Goal: Task Accomplishment & Management: Use online tool/utility

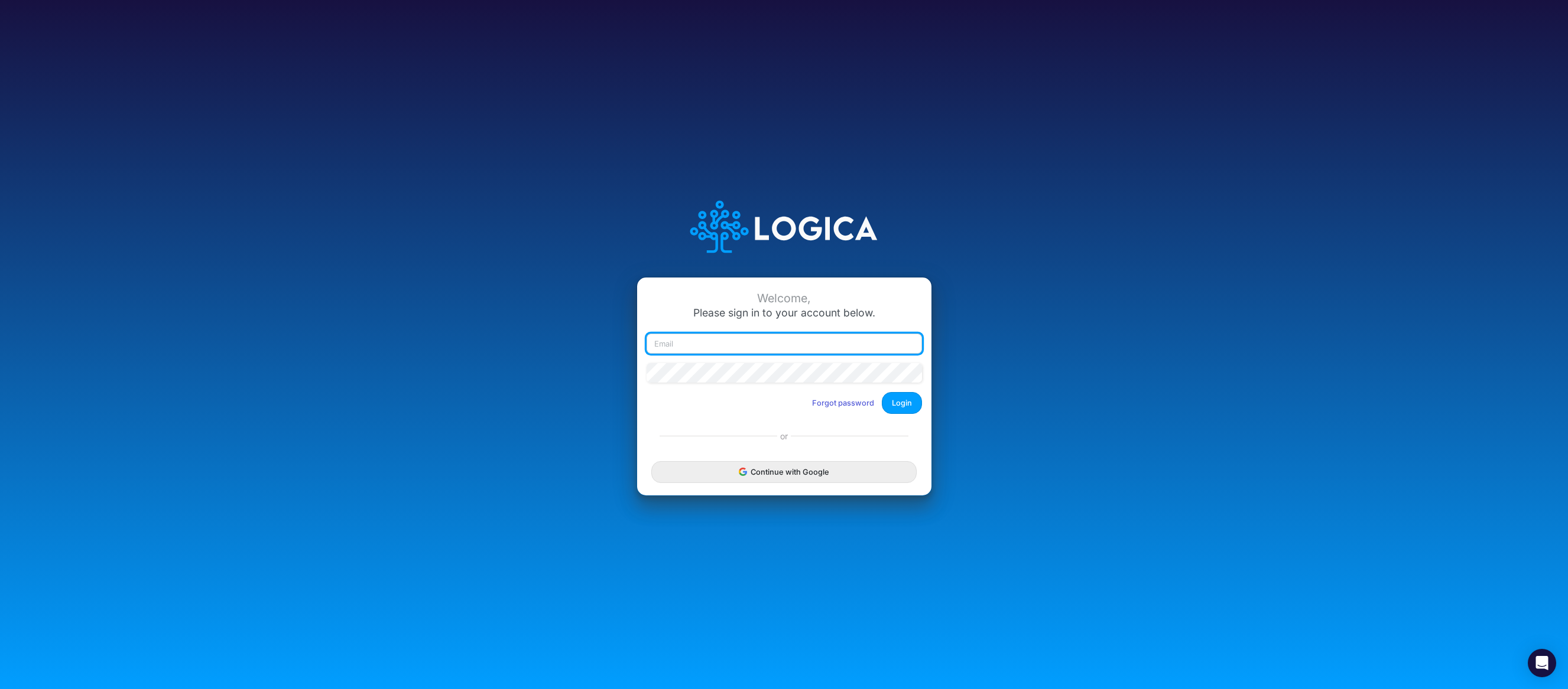
click at [686, 349] on input "email" at bounding box center [784, 343] width 276 height 20
type input "ntippets@cquencehealth.com"
click at [906, 407] on button "Login" at bounding box center [902, 403] width 40 height 22
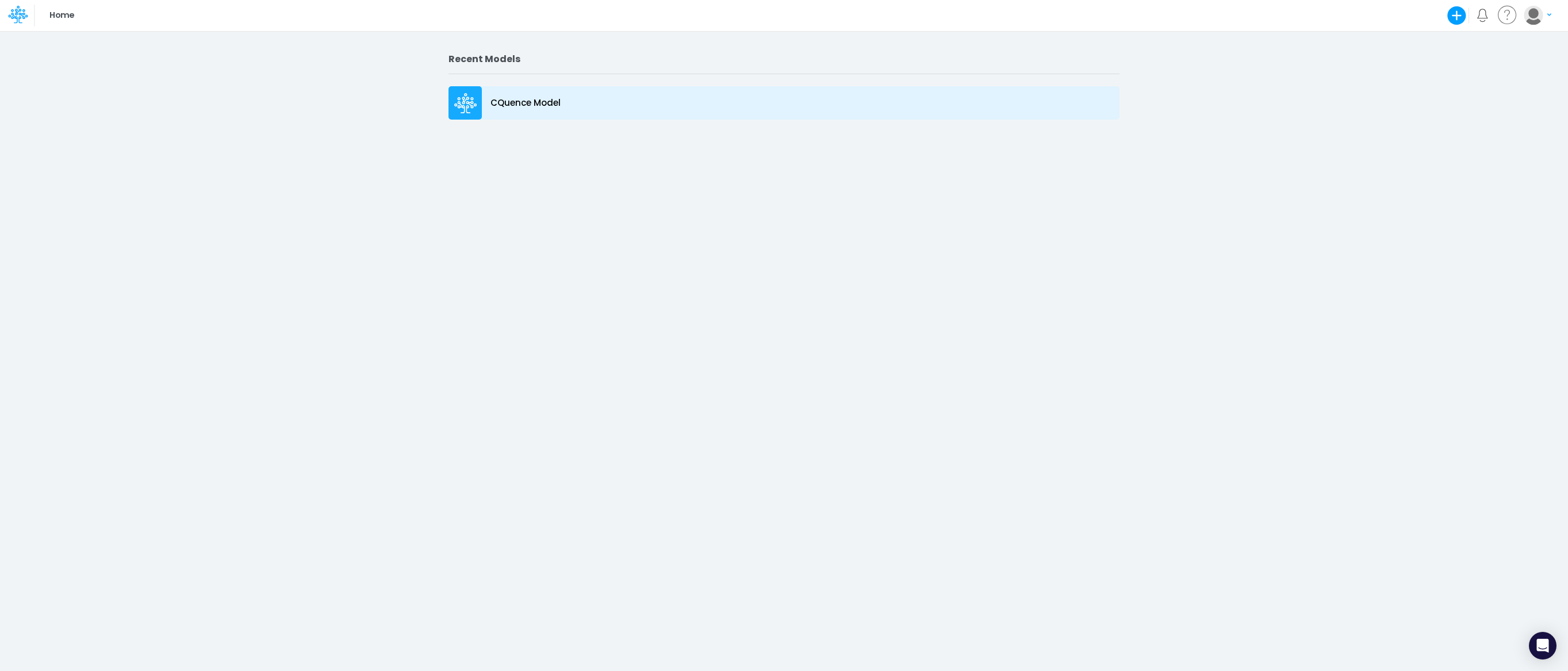
click at [498, 104] on p "CQuence Model" at bounding box center [525, 104] width 70 height 14
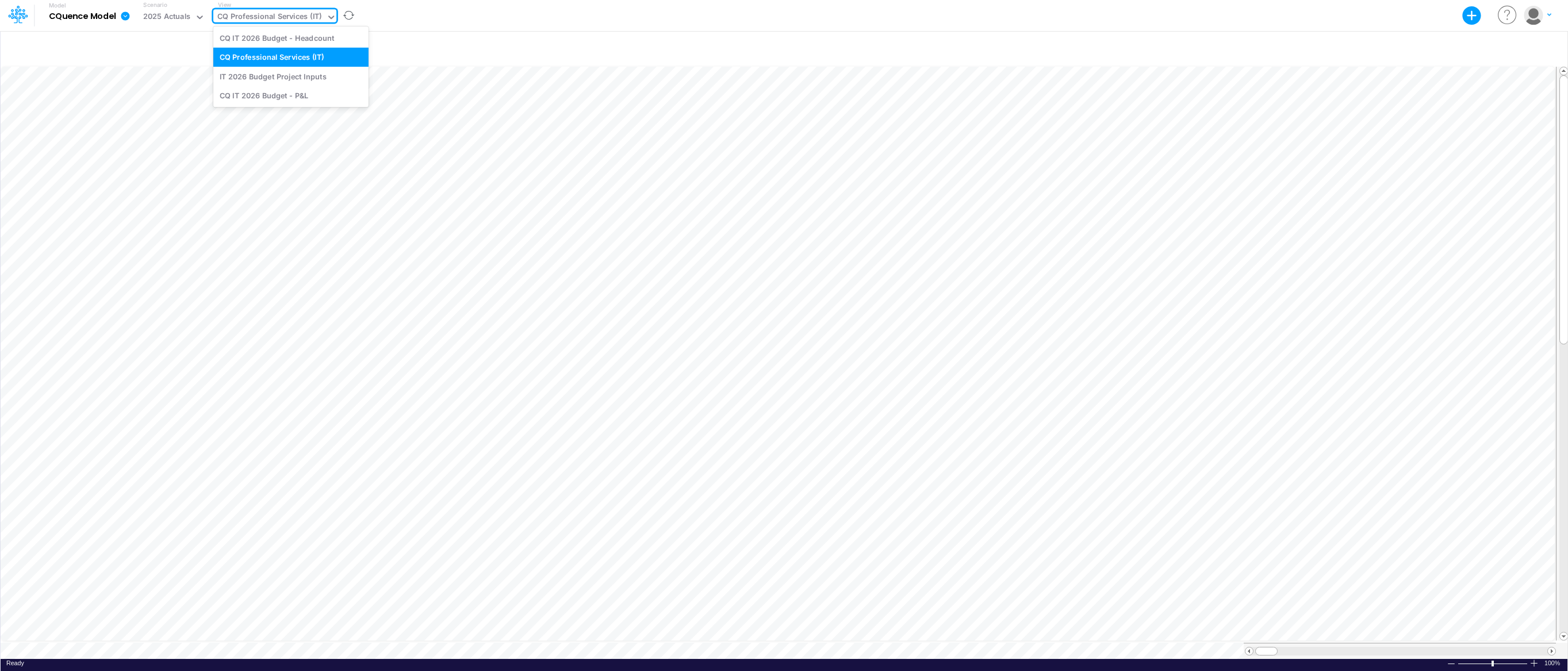
click at [258, 17] on div "CQ Professional Services (IT)" at bounding box center [269, 18] width 104 height 14
click at [249, 74] on div "IT 2026 Budget Project Inputs" at bounding box center [291, 76] width 156 height 19
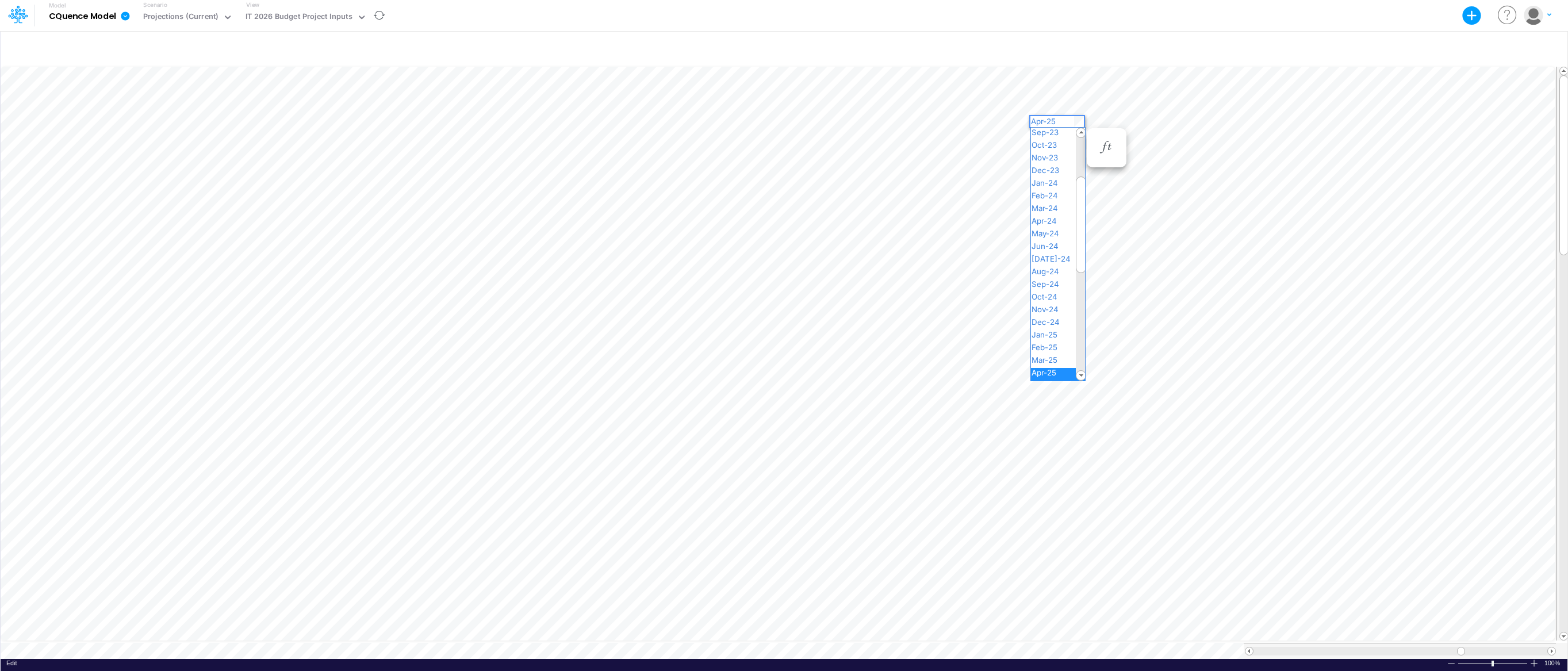
click at [1077, 119] on div "Paste Cut Copy AutoFill Apr-25 Jan-23 Feb-23 Mar-23 Apr-23 May-23 Jun-23 [DATE]…" at bounding box center [784, 361] width 1567 height 594
drag, startPoint x: 1080, startPoint y: 261, endPoint x: 1085, endPoint y: 337, distance: 76.2
click at [1085, 337] on div at bounding box center [1081, 301] width 11 height 97
click at [1049, 325] on span "Apr-26" at bounding box center [1048, 326] width 35 height 9
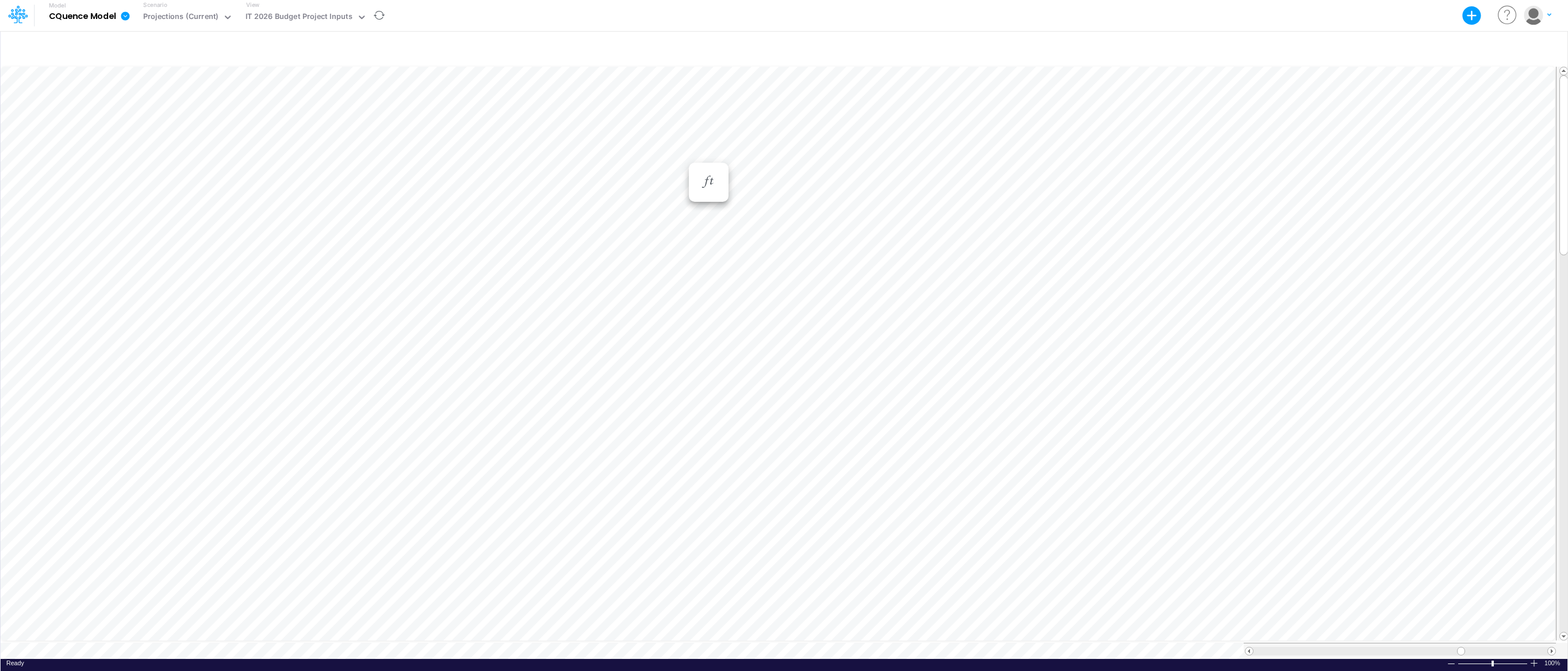
scroll to position [5, 1]
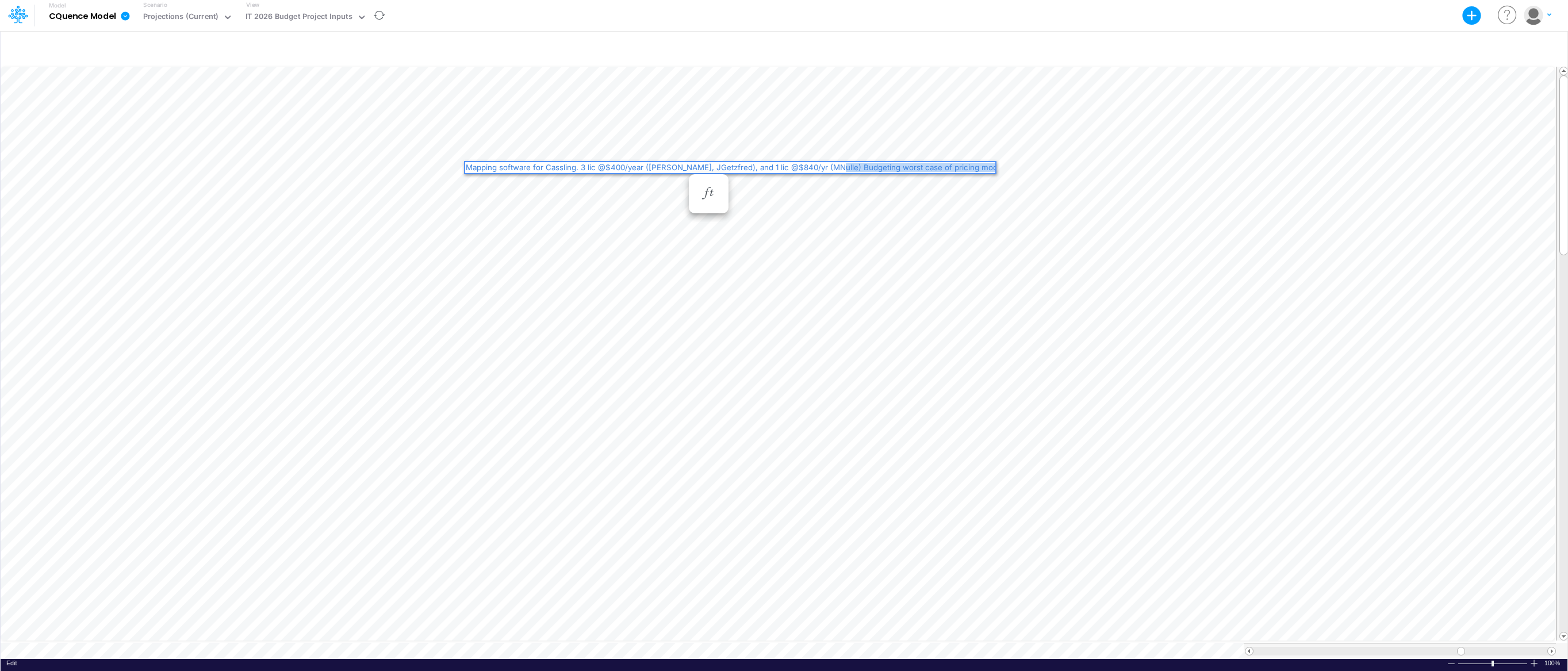
drag, startPoint x: 992, startPoint y: 168, endPoint x: 827, endPoint y: 168, distance: 165.0
click at [827, 168] on div "Mapping software for Cassling. 3 lic @$400/year ([PERSON_NAME], JGetzfred), and…" at bounding box center [749, 168] width 569 height 11
drag, startPoint x: 750, startPoint y: 167, endPoint x: 601, endPoint y: 169, distance: 149.0
click at [601, 169] on div "Mapping software for Cassling. 3 lic @$400/year (JWhite, JGetzfred), and 1 lic …" at bounding box center [645, 168] width 361 height 11
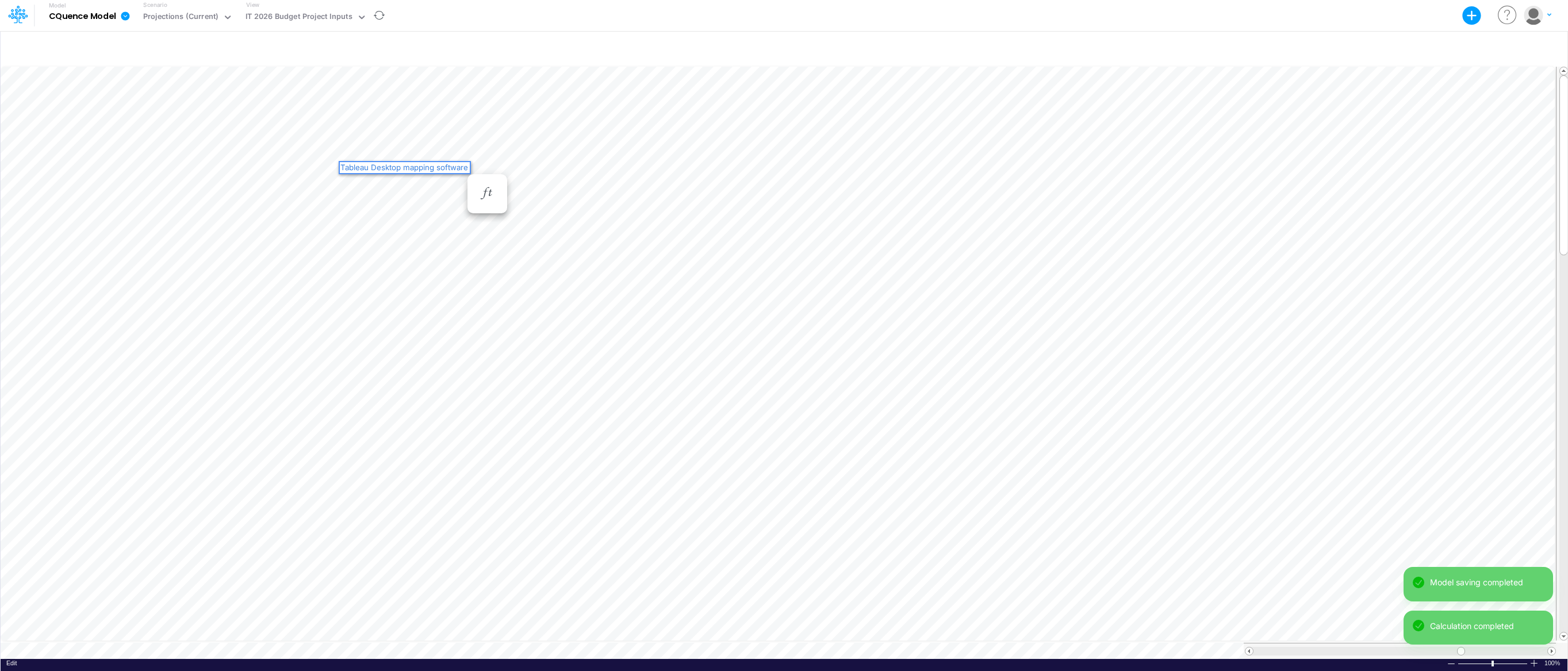
click at [421, 166] on div "Tableau Desktop mapping software" at bounding box center [404, 168] width 130 height 11
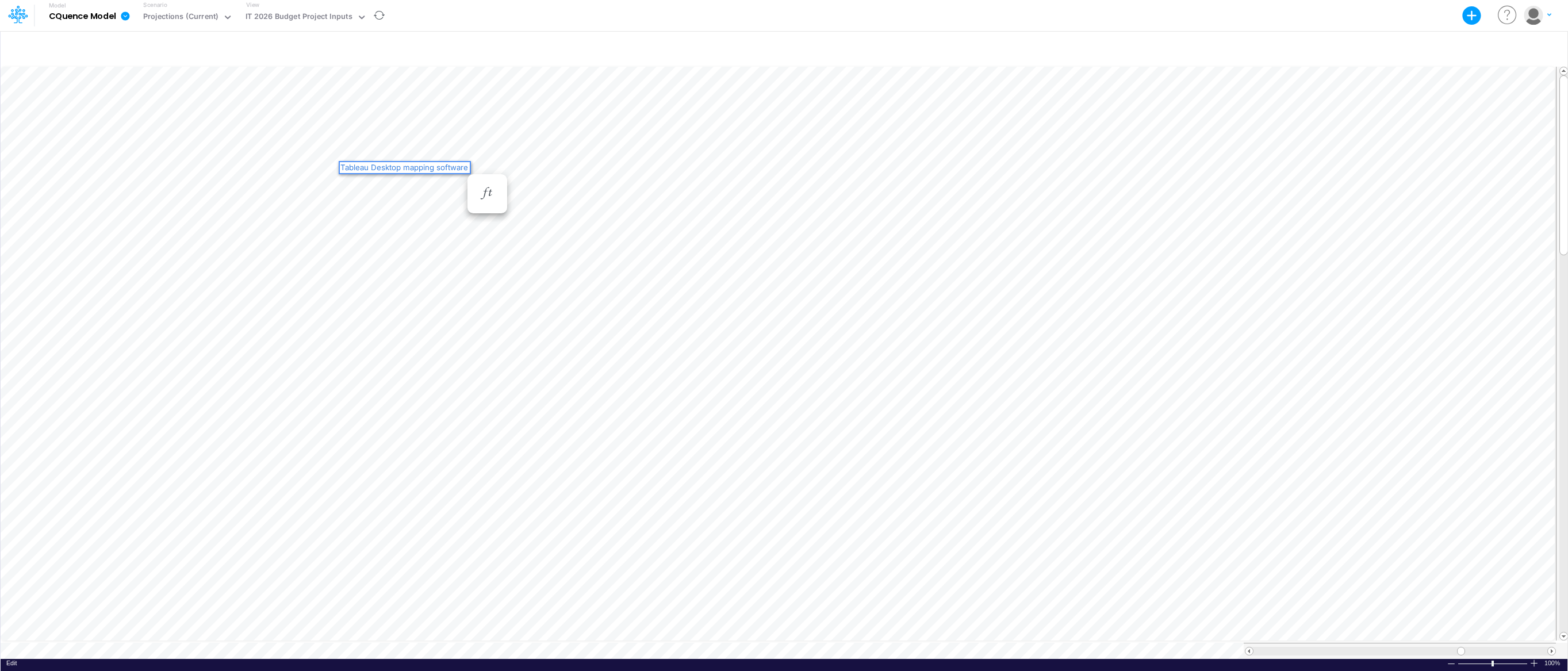
click at [385, 171] on div "Tableau Desktop mapping software" at bounding box center [404, 168] width 130 height 11
click at [380, 165] on div "Tableau mapping software" at bounding box center [402, 168] width 125 height 11
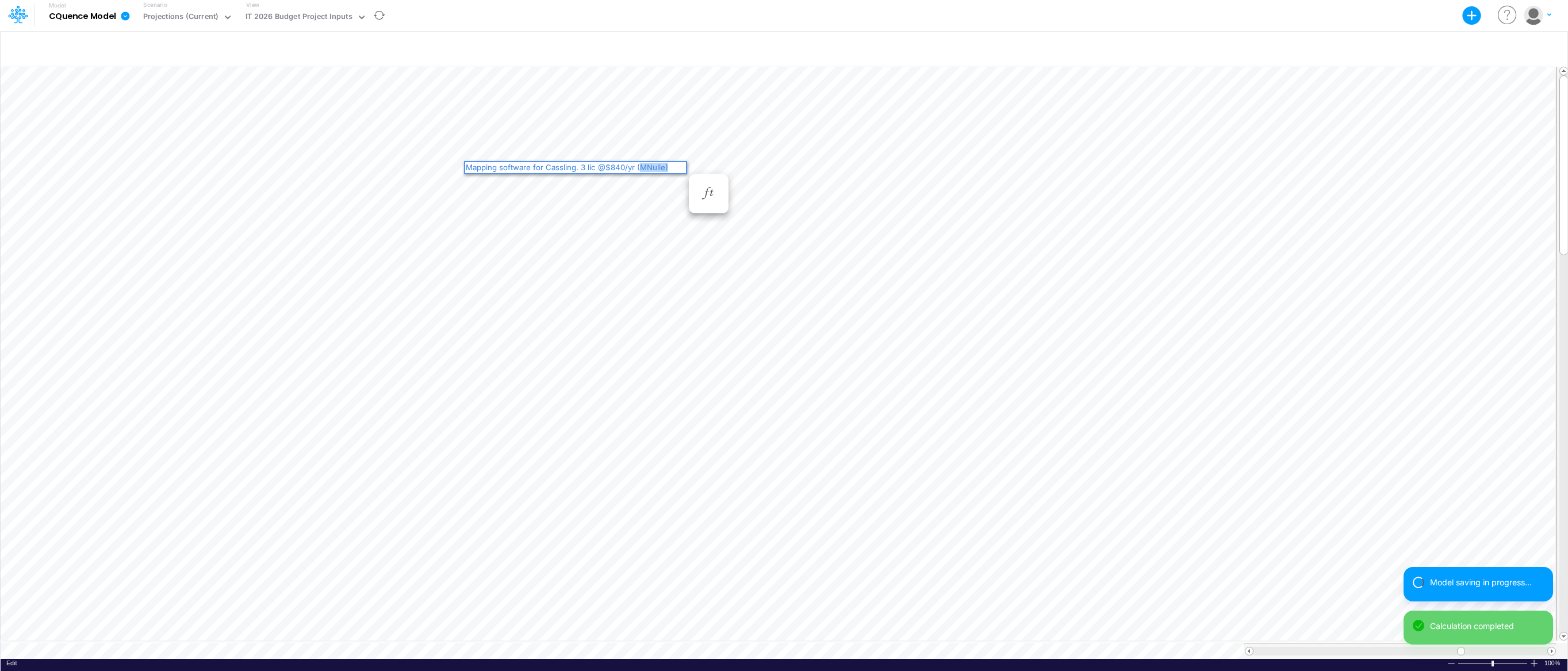
drag, startPoint x: 668, startPoint y: 167, endPoint x: 639, endPoint y: 165, distance: 29.1
click at [639, 165] on div "Mapping software for Cassling. 3 lic @$840/yr (MNulle)" at bounding box center [576, 168] width 221 height 11
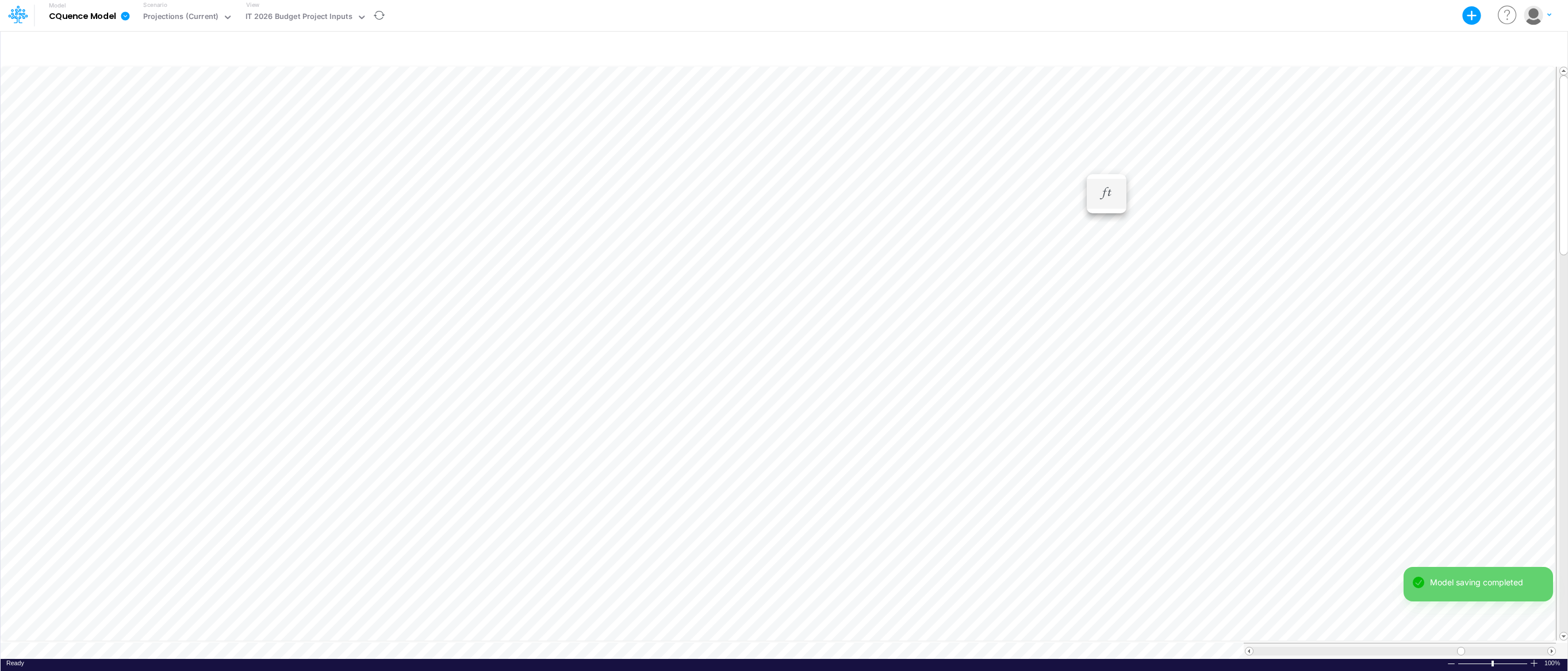
click at [1080, 165] on div "Paste Cut Copy AutoFill Jan-25 Jan-23 Feb-23 Mar-23 Apr-23 May-23 Jun-23 [DATE]…" at bounding box center [784, 361] width 1567 height 594
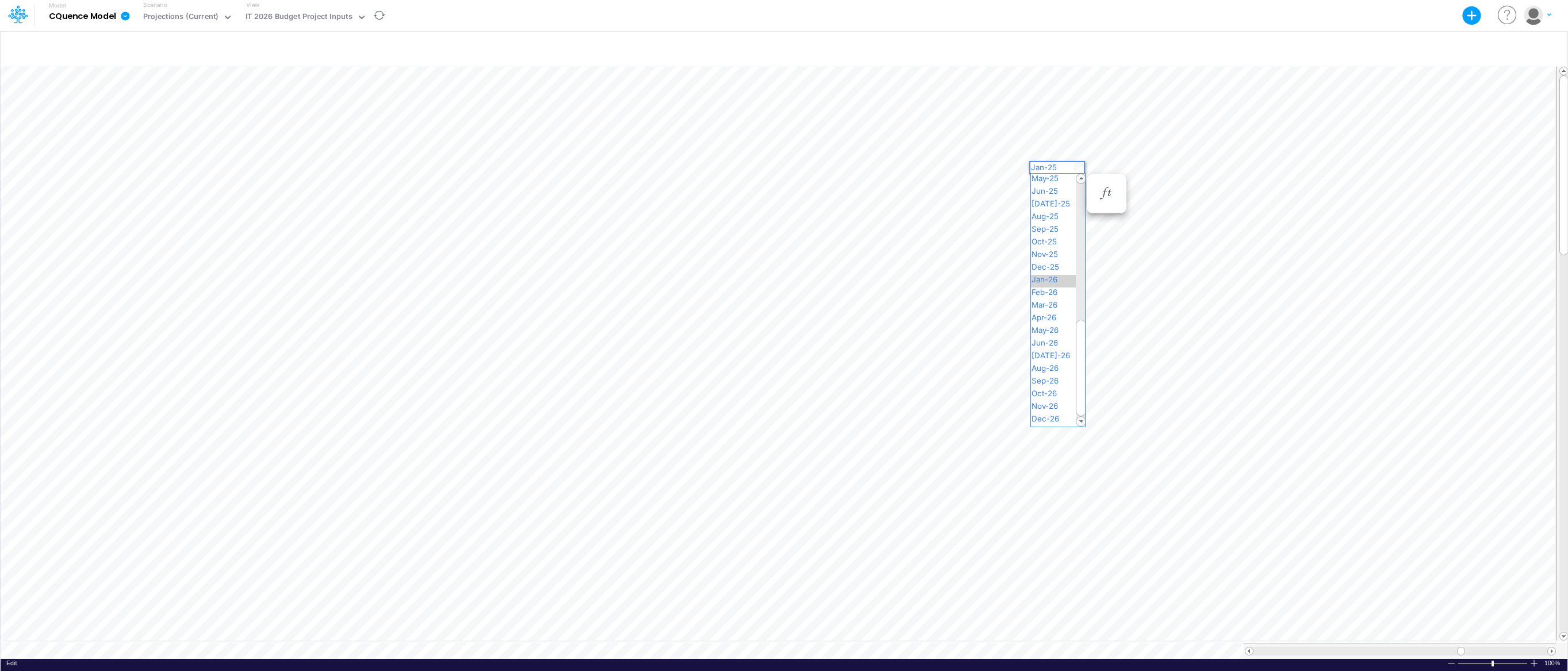
click at [1048, 278] on span "Jan-26" at bounding box center [1049, 280] width 37 height 9
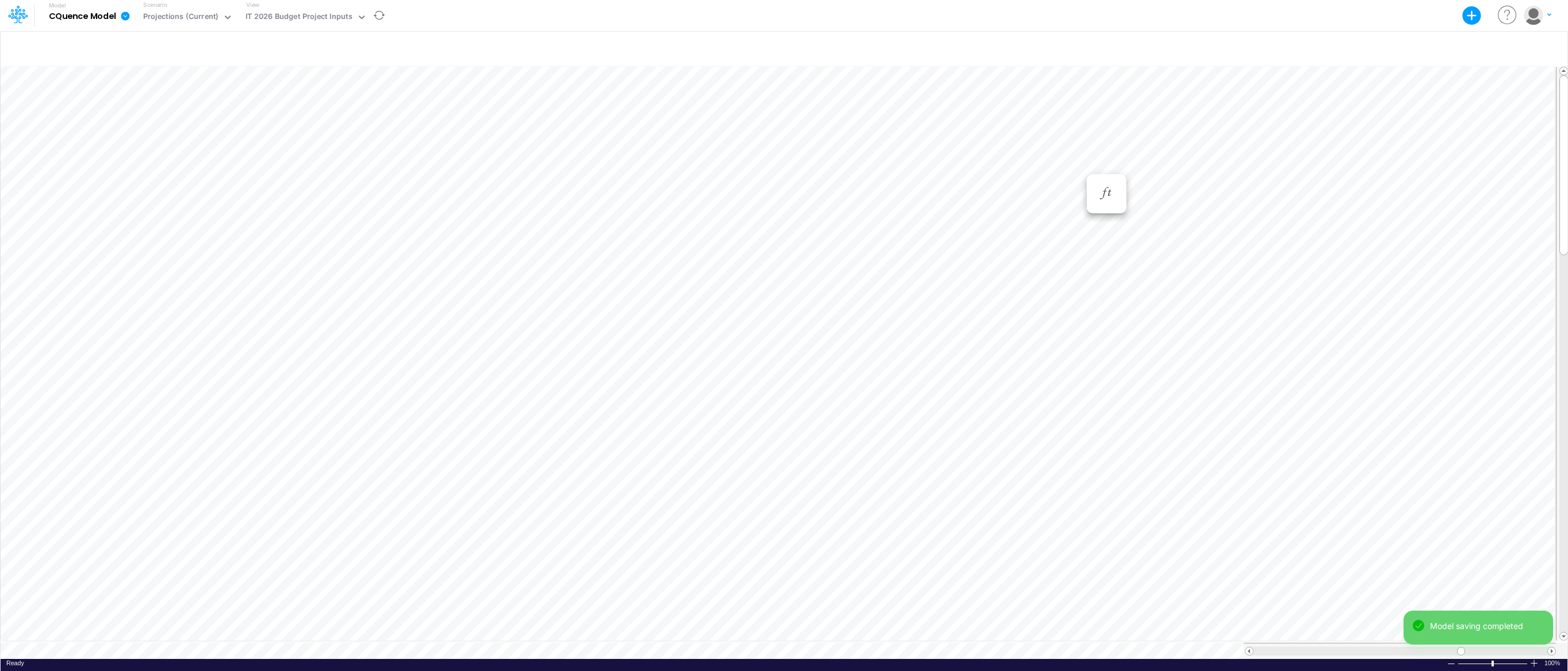
scroll to position [5, 1]
